Goal: Task Accomplishment & Management: Complete application form

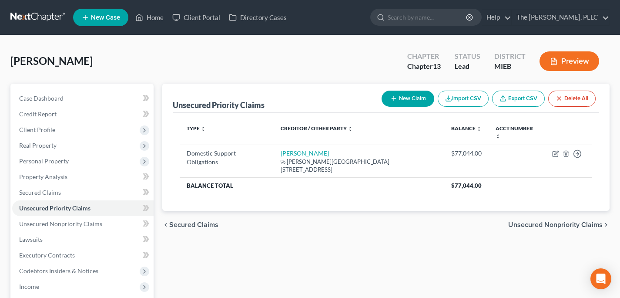
click at [47, 21] on link at bounding box center [38, 18] width 56 height 16
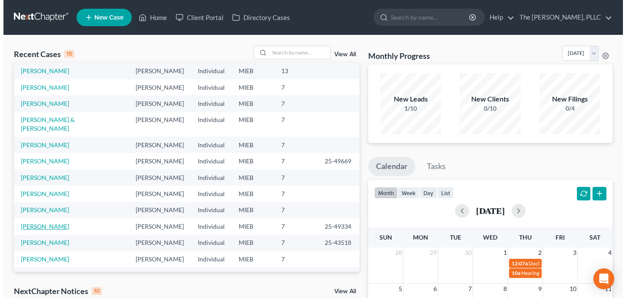
scroll to position [18, 0]
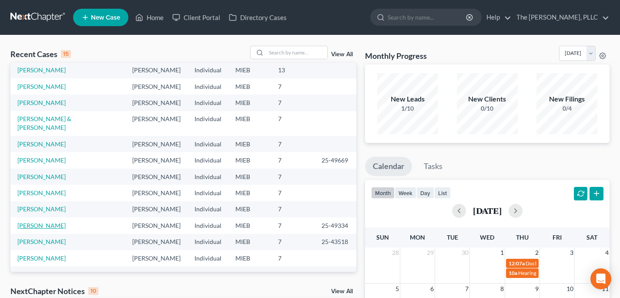
click at [40, 221] on link "[PERSON_NAME]" at bounding box center [41, 224] width 48 height 7
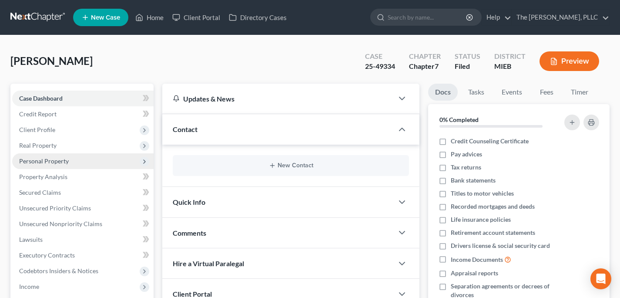
click at [47, 162] on span "Personal Property" at bounding box center [44, 160] width 50 height 7
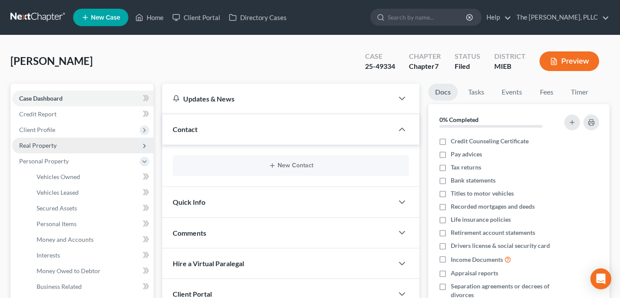
click at [45, 150] on span "Real Property" at bounding box center [82, 145] width 141 height 16
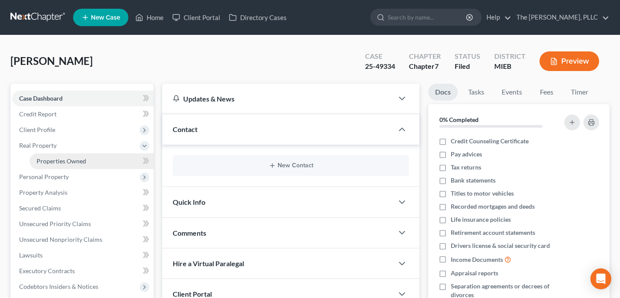
click at [46, 157] on span "Properties Owned" at bounding box center [62, 160] width 50 height 7
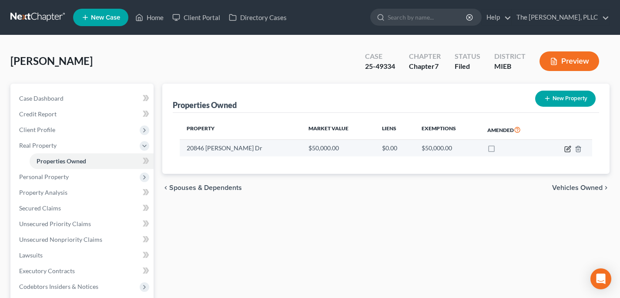
click at [567, 149] on icon "button" at bounding box center [568, 148] width 4 height 4
select select "23"
select select "49"
select select "0"
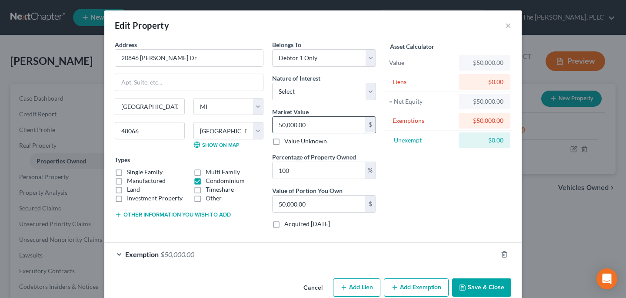
click at [295, 124] on input "50,000.00" at bounding box center [319, 125] width 93 height 17
type input "6"
type input "6.00"
type input "69"
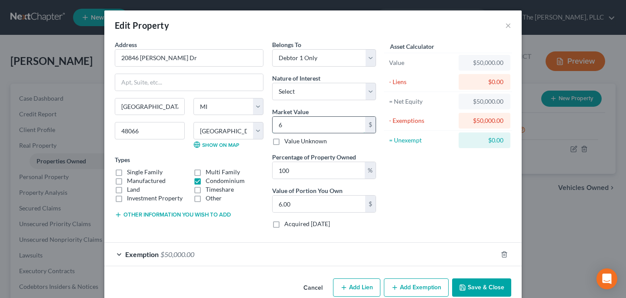
type input "69.00"
type input "690"
type input "690.00"
type input "6900"
type input "6,900.00"
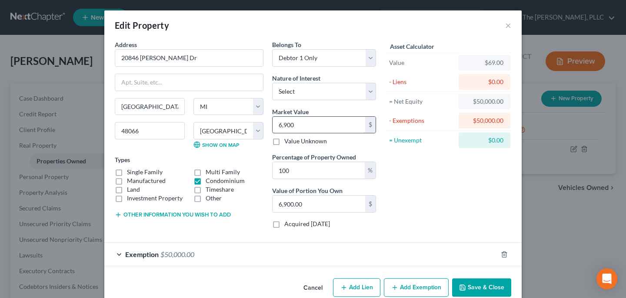
type input "6,9000"
type input "69,000.00"
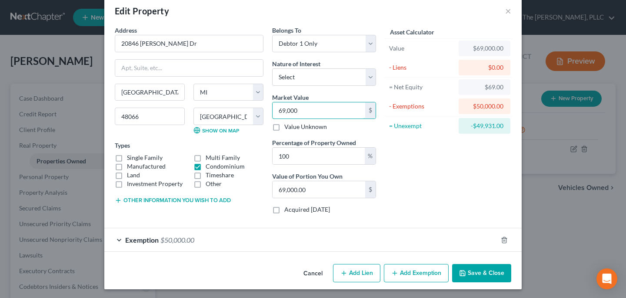
scroll to position [16, 0]
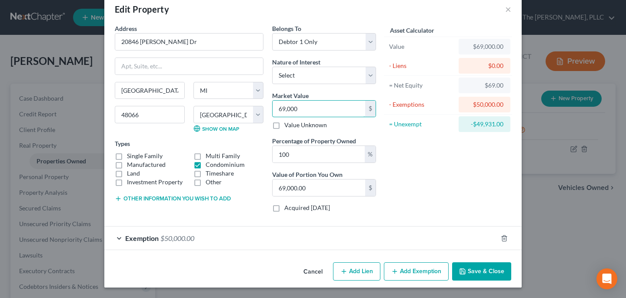
type input "69,000"
click at [339, 239] on div "Exemption $50,000.00" at bounding box center [300, 237] width 393 height 23
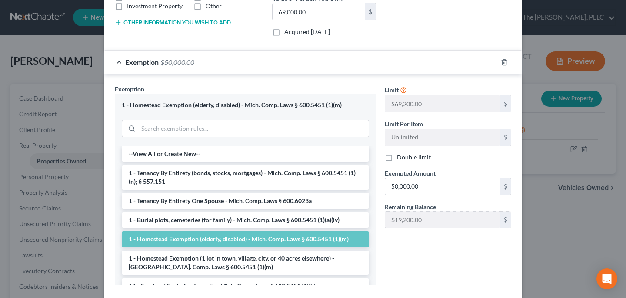
scroll to position [212, 0]
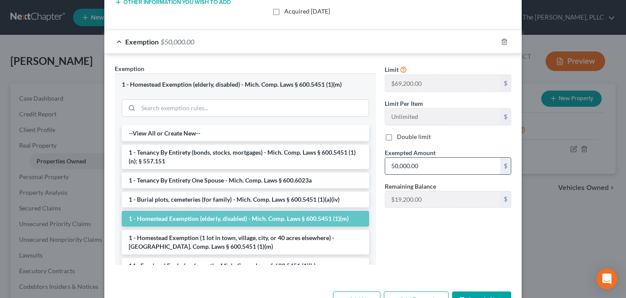
click at [419, 164] on input "50,000.00" at bounding box center [442, 165] width 115 height 17
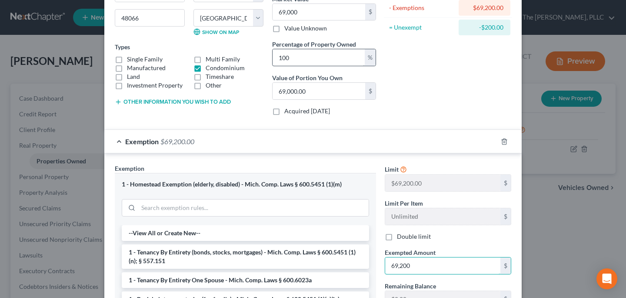
scroll to position [0, 0]
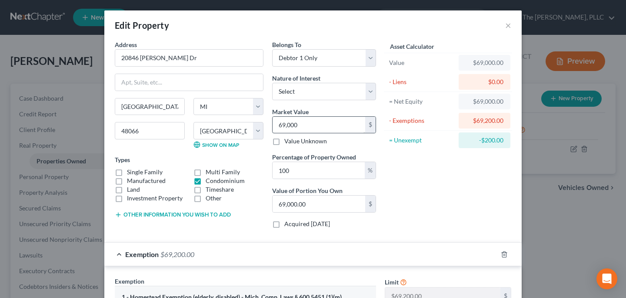
type input "69,200"
click at [297, 131] on input "69,000" at bounding box center [319, 125] width 93 height 17
click at [299, 127] on input "69,000" at bounding box center [319, 125] width 93 height 17
type input "6"
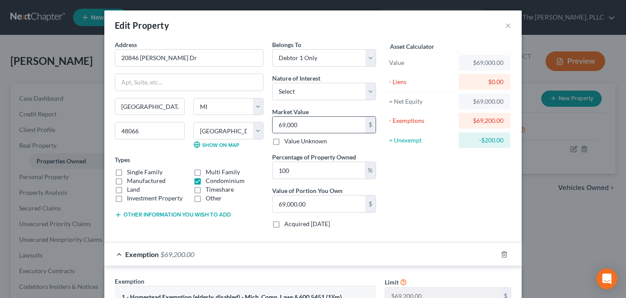
type input "6.00"
type input "65"
type input "65.00"
type input "650"
type input "650.00"
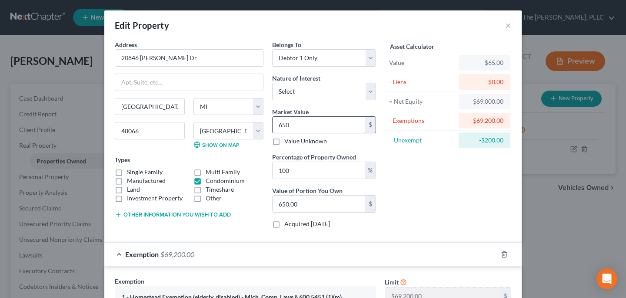
type input "6500"
type input "6,500.00"
type input "6,5000"
type input "65,000.00"
click at [296, 124] on input "65,000" at bounding box center [319, 125] width 93 height 17
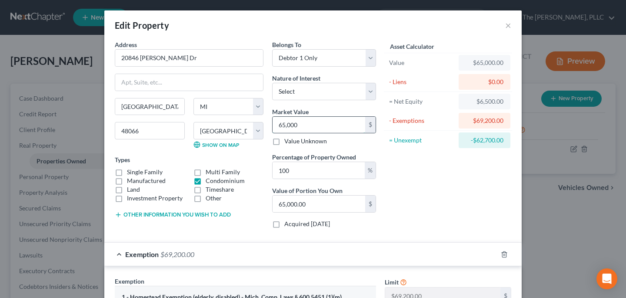
click at [296, 124] on input "65,000" at bounding box center [319, 125] width 93 height 17
type input "6"
type input "6.00"
type input "60"
type input "60.00"
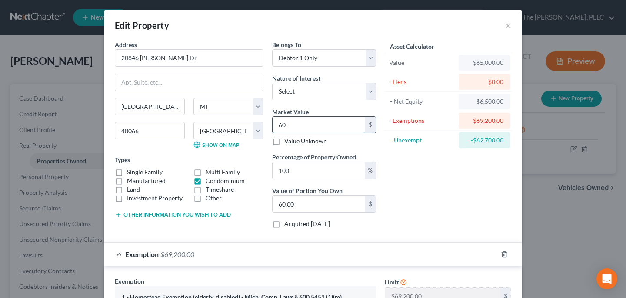
type input "600"
type input "600.00"
type input "6000"
type input "6,000.00"
type input "6,0000"
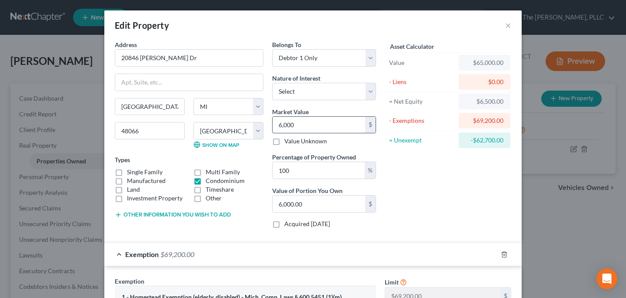
type input "60,000.00"
type input "60,000"
click at [408, 196] on div "Asset Calculator Value $60,000.00 - Liens $0.00 = Net Equity $65,000.00 - Exemp…" at bounding box center [448, 137] width 135 height 195
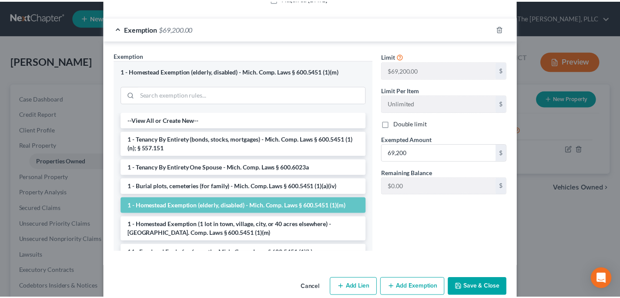
scroll to position [241, 0]
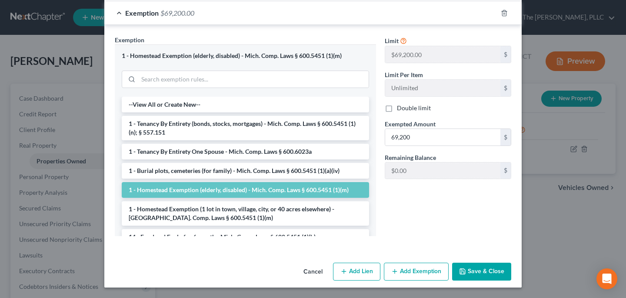
click at [485, 274] on button "Save & Close" at bounding box center [481, 271] width 59 height 18
